Goal: Task Accomplishment & Management: Use online tool/utility

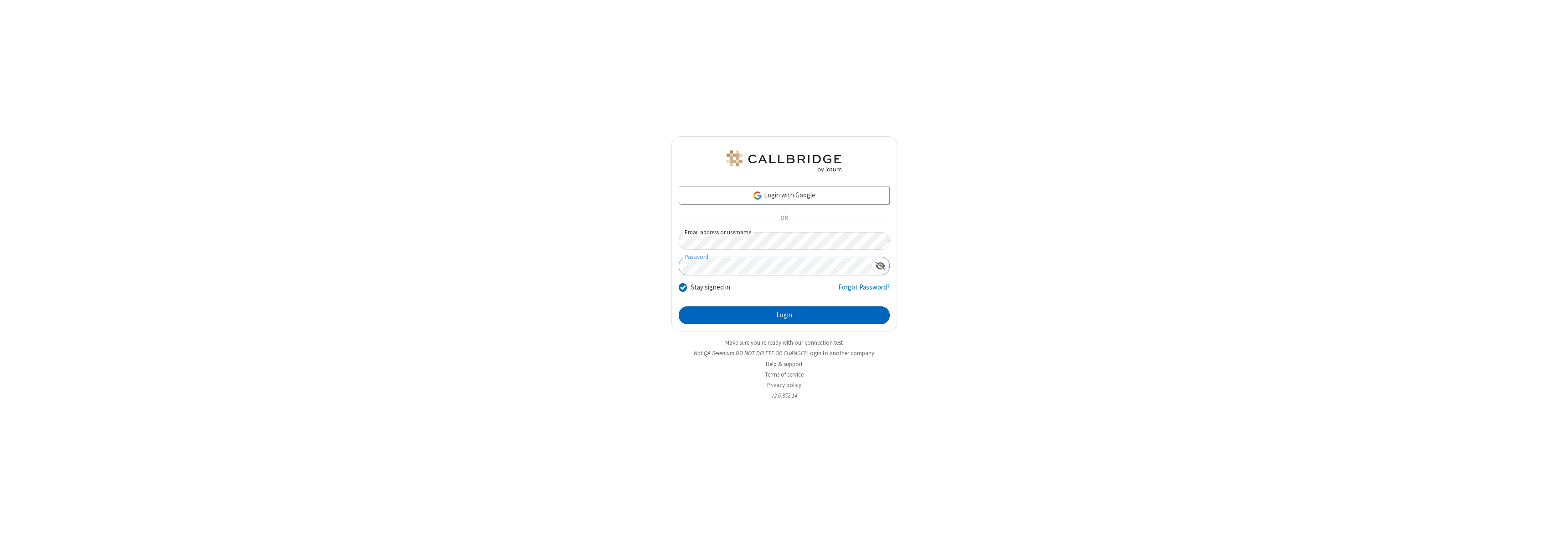
click at [784, 315] on button "Login" at bounding box center [784, 315] width 211 height 18
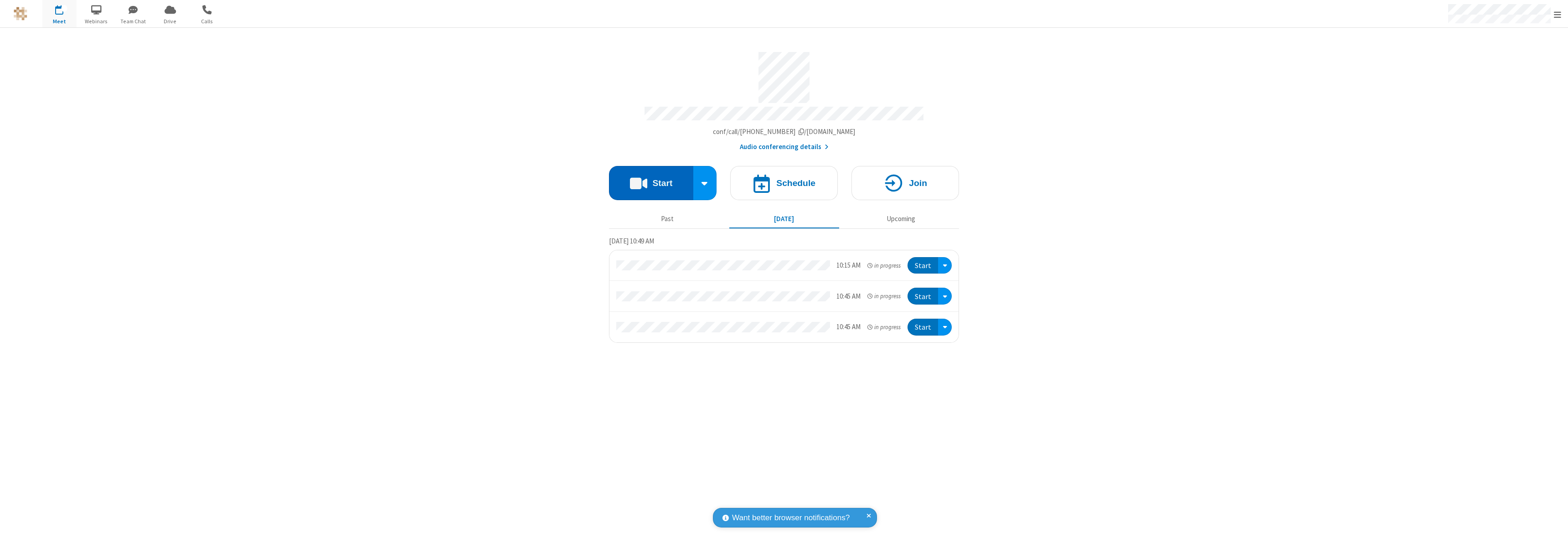
click at [651, 179] on button "Start" at bounding box center [651, 182] width 84 height 34
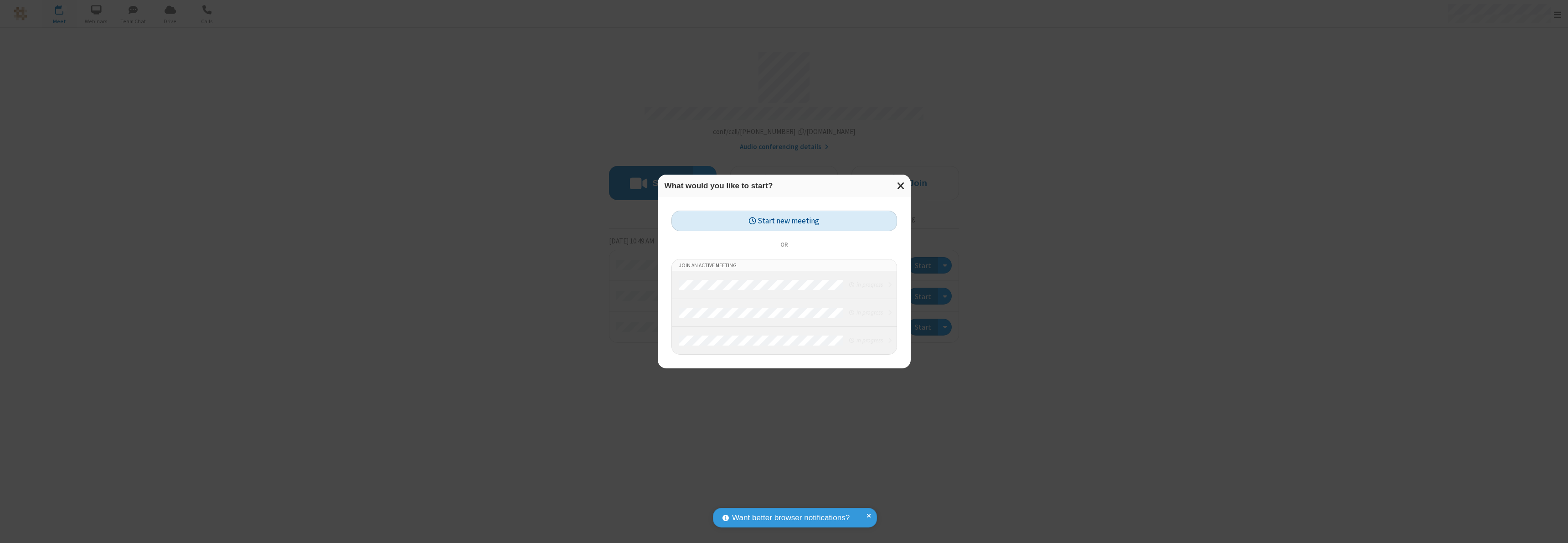
click at [784, 221] on button "Start new meeting" at bounding box center [784, 221] width 225 height 20
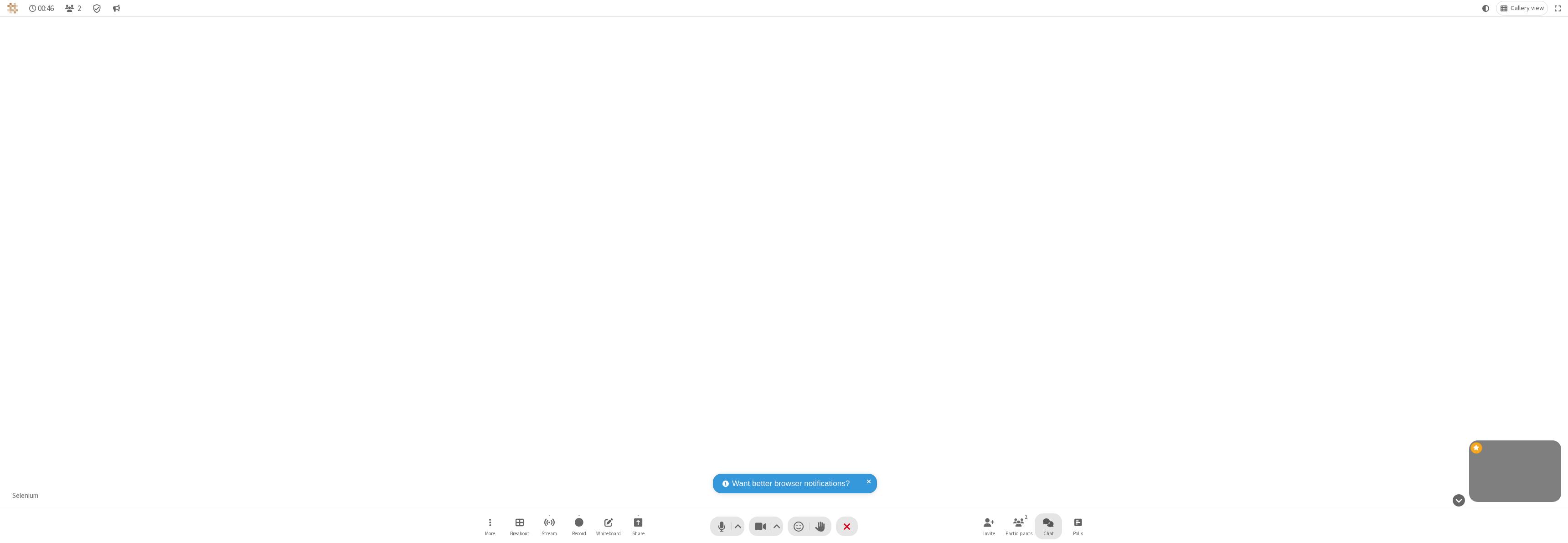
click at [1048, 522] on span "Open chat" at bounding box center [1048, 522] width 11 height 11
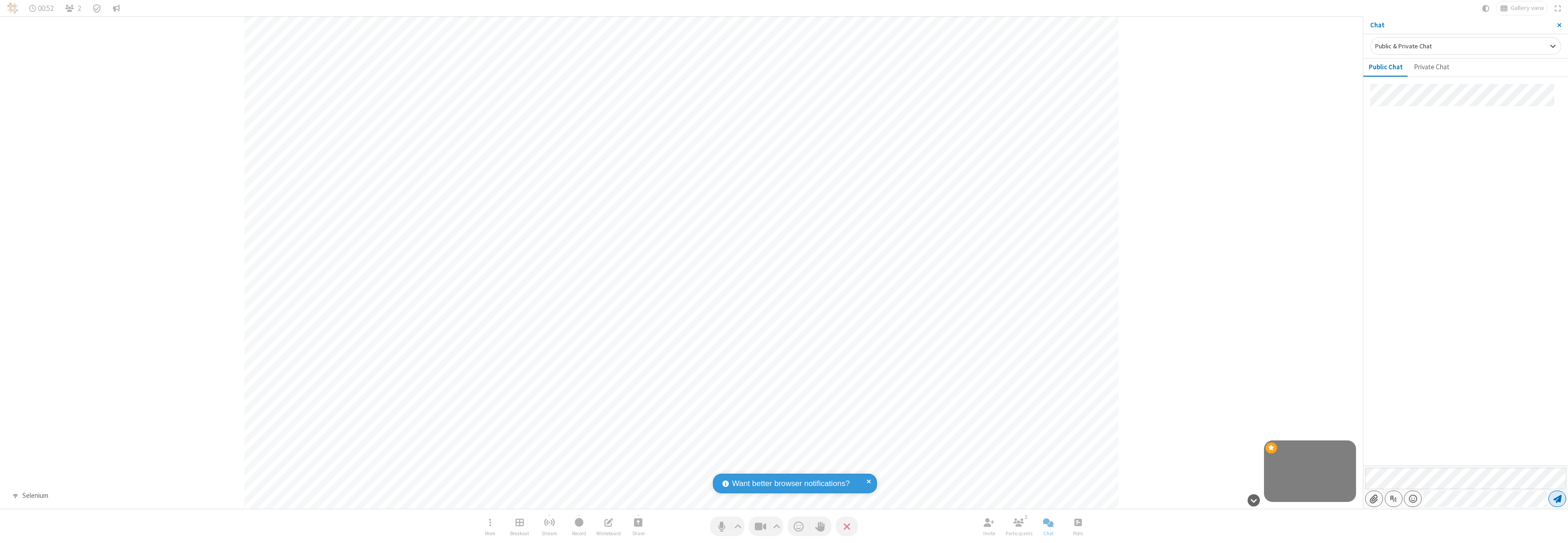
click at [1557, 498] on span "Send message" at bounding box center [1557, 498] width 8 height 9
